Goal: Go to known website: Access a specific website the user already knows

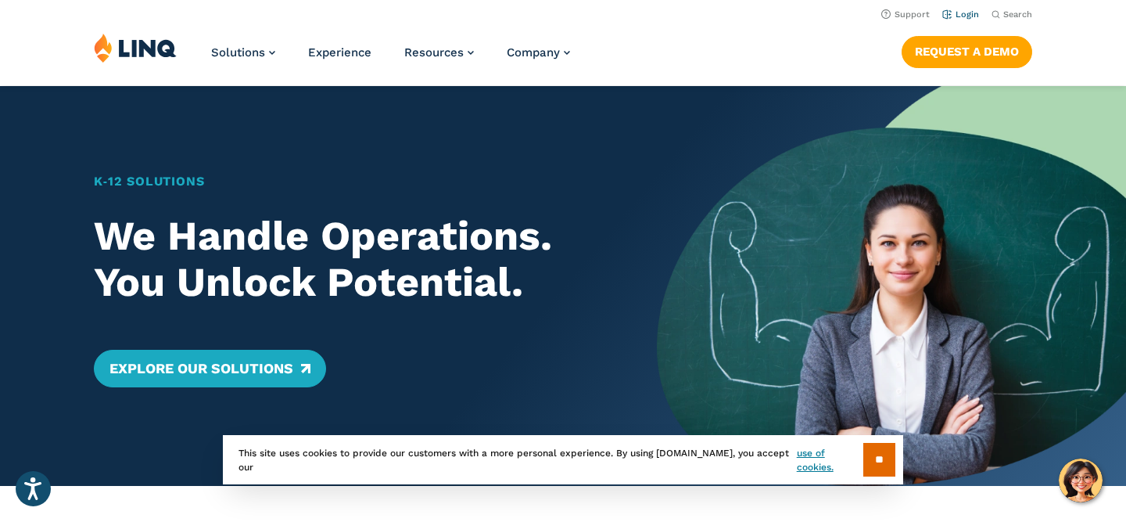
click at [955, 10] on link "Login" at bounding box center [961, 14] width 37 height 10
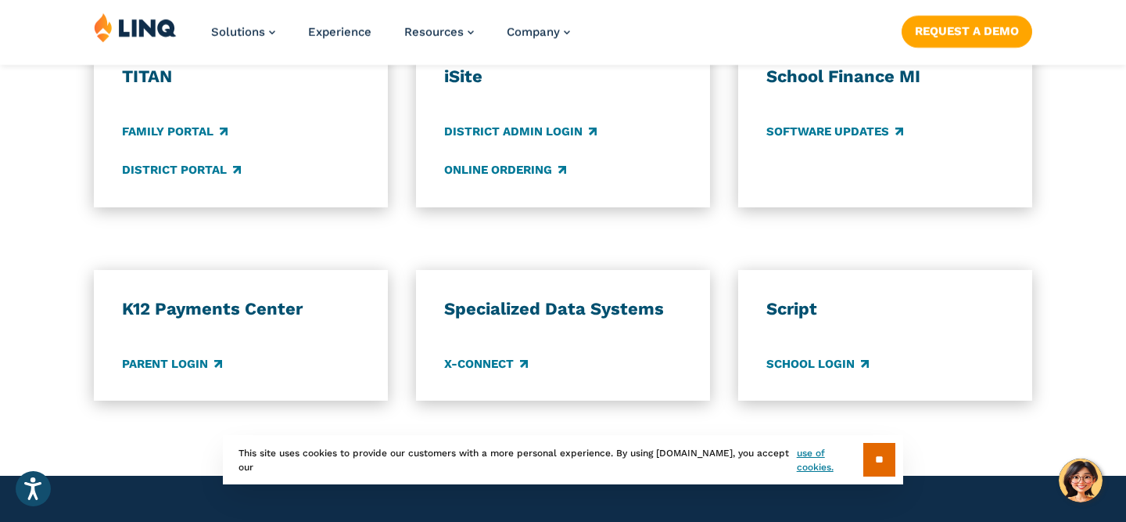
scroll to position [1270, 0]
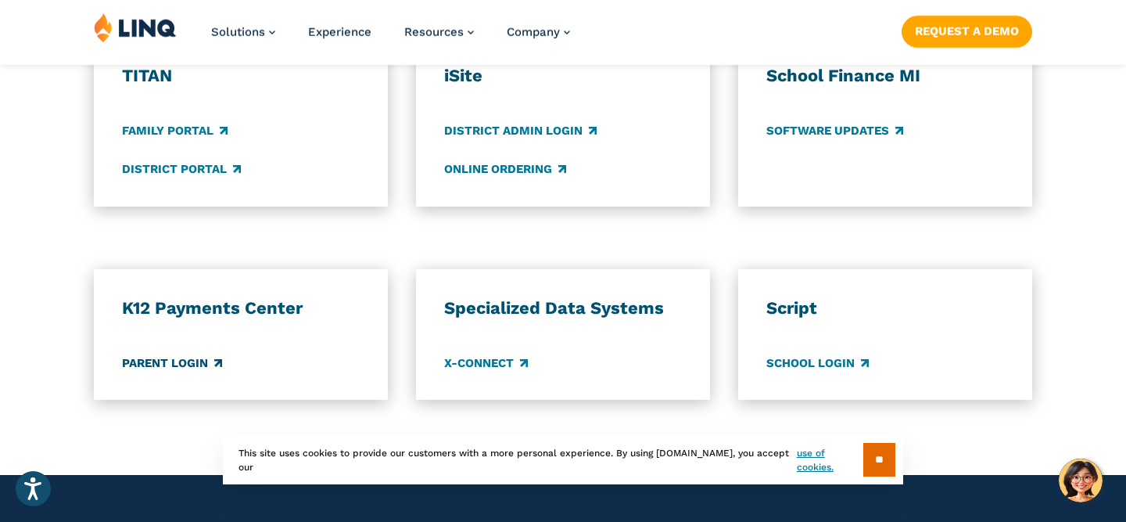
click at [181, 366] on link "Parent Login" at bounding box center [172, 362] width 100 height 17
